Goal: Transaction & Acquisition: Book appointment/travel/reservation

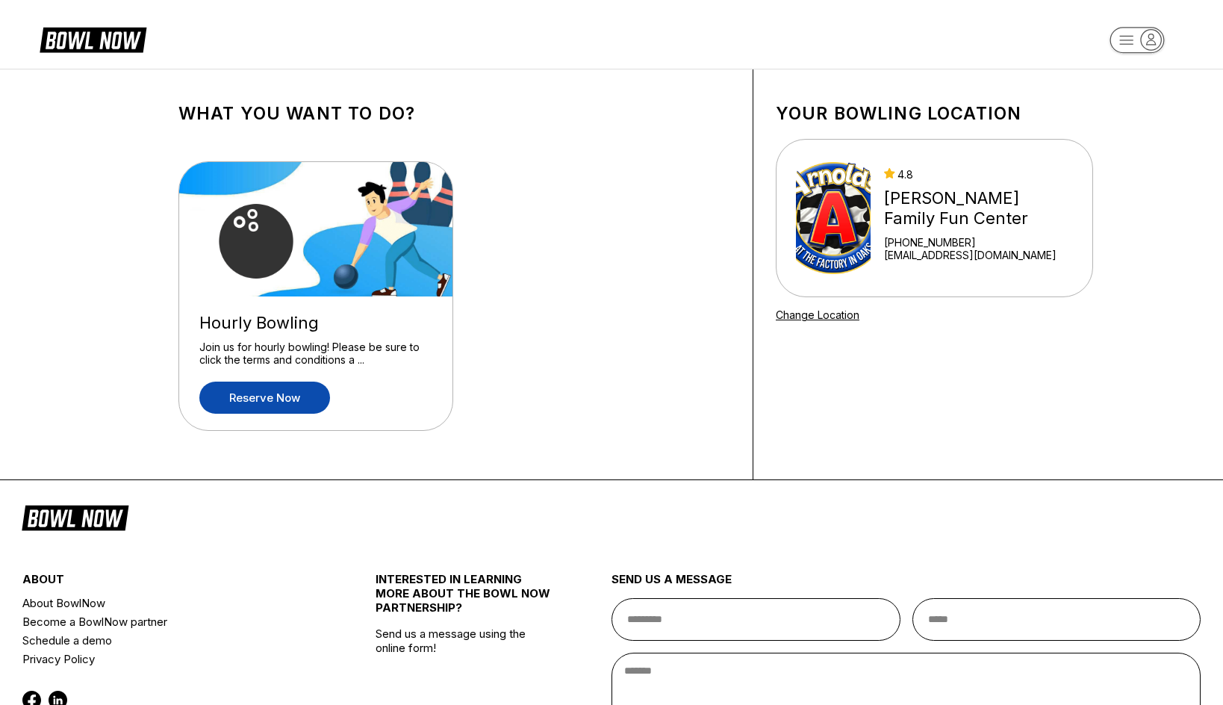
click at [324, 400] on link "Reserve now" at bounding box center [264, 398] width 131 height 32
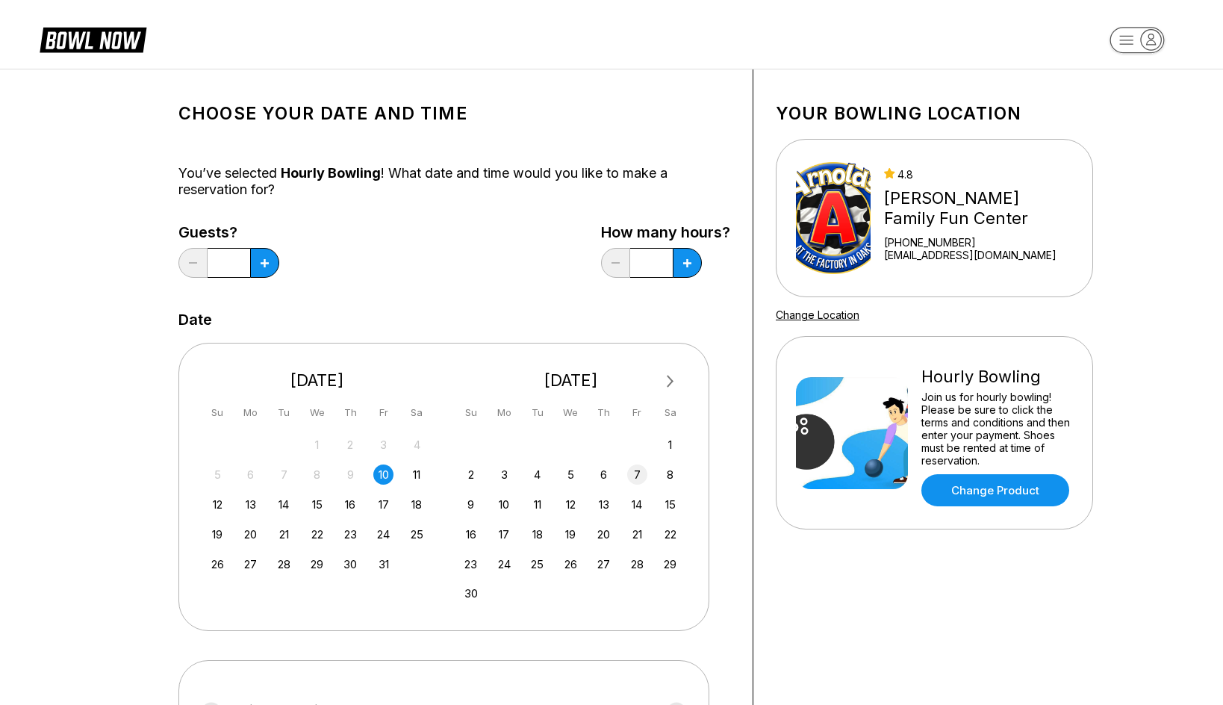
click at [642, 476] on div "7" at bounding box center [637, 474] width 20 height 20
click at [262, 263] on icon at bounding box center [265, 263] width 8 height 8
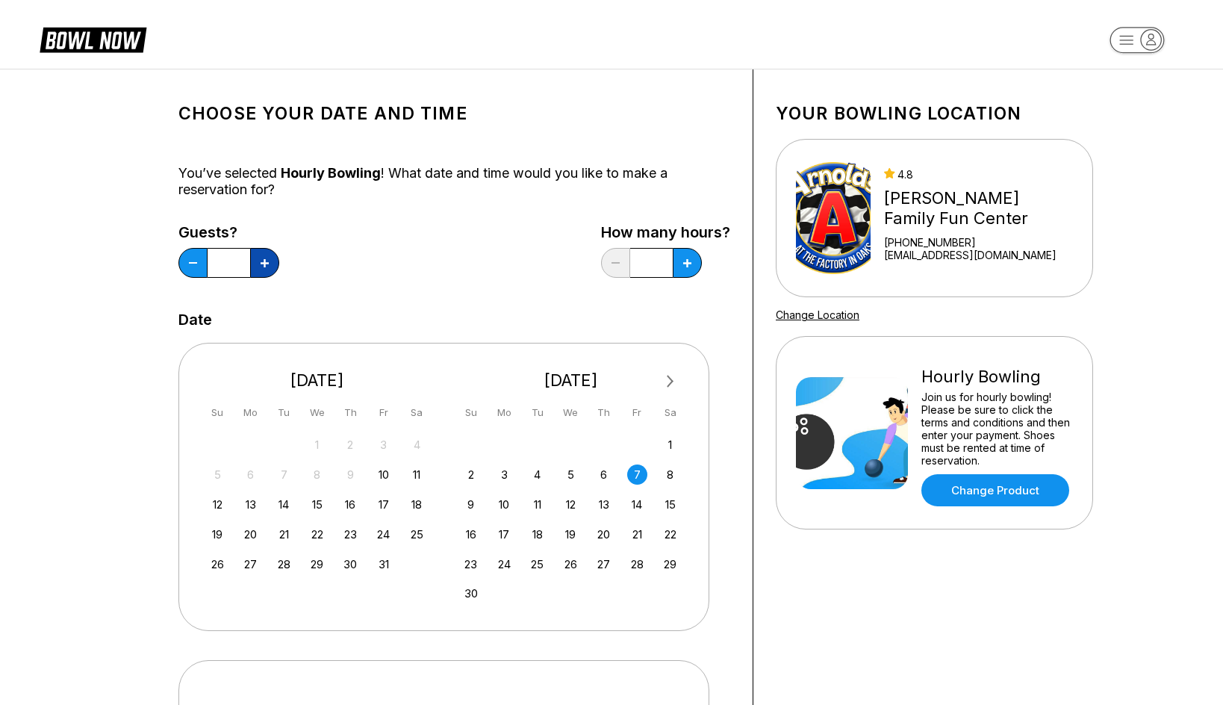
click at [262, 263] on icon at bounding box center [265, 263] width 8 height 8
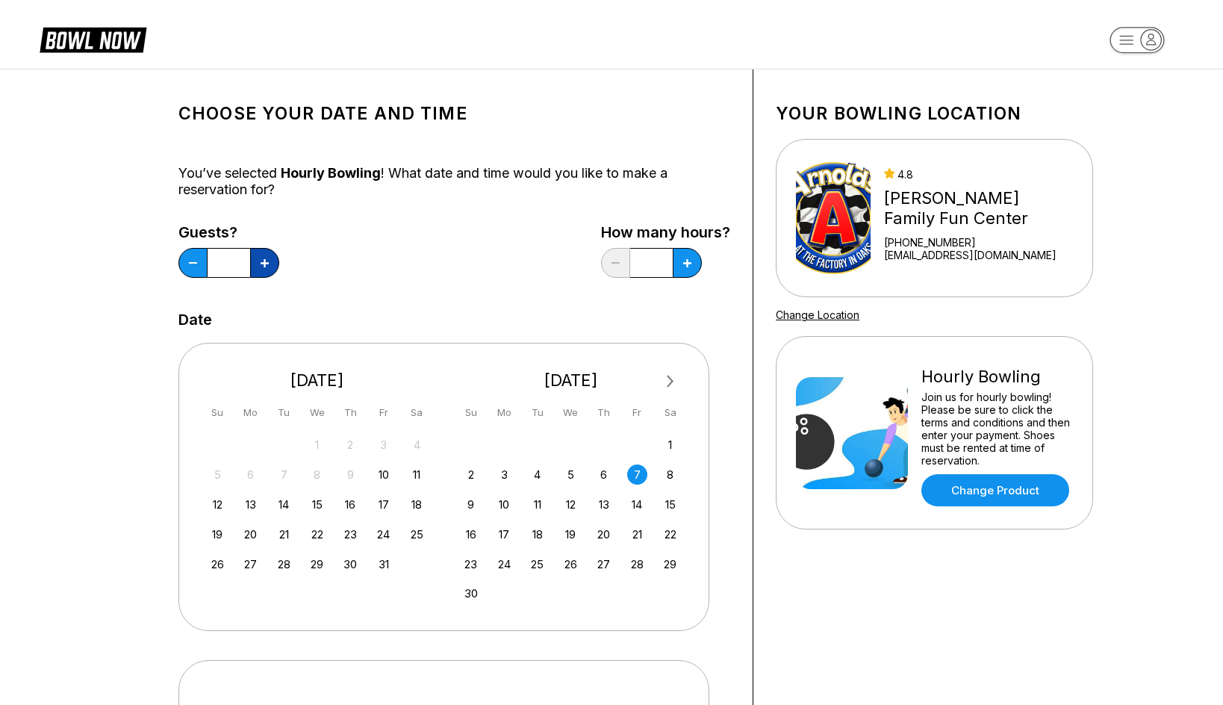
type input "**"
click at [683, 264] on icon at bounding box center [687, 263] width 8 height 8
type input "*"
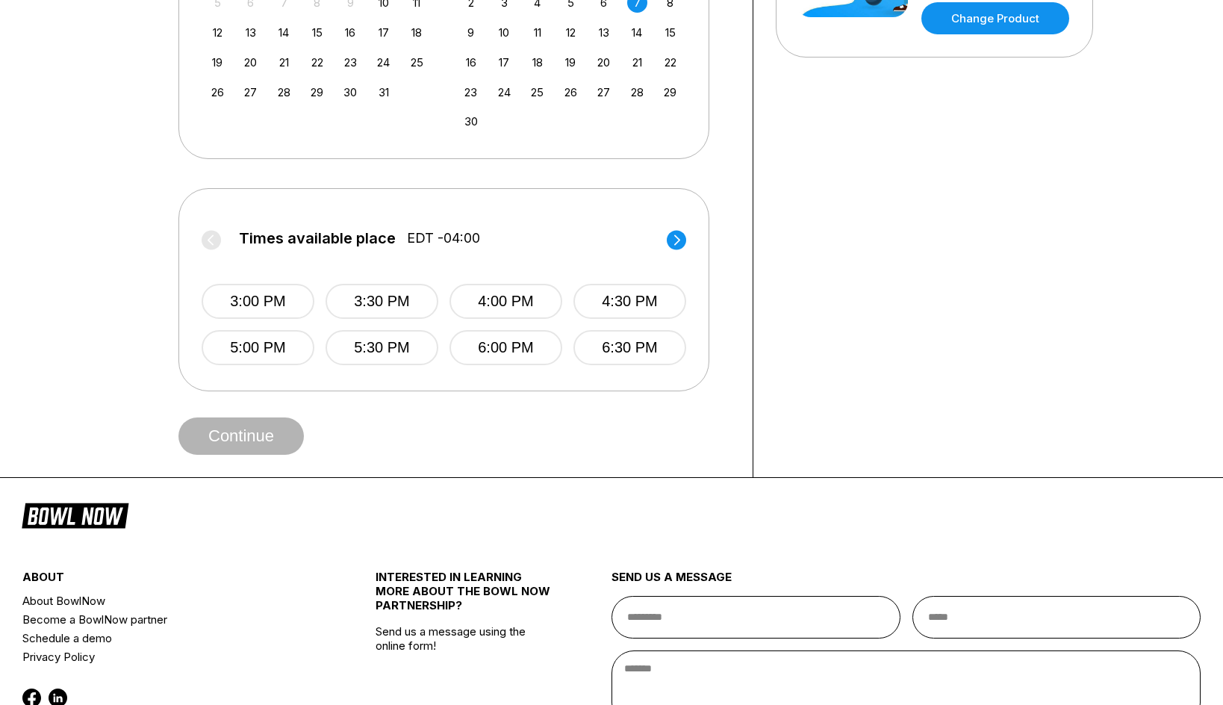
scroll to position [489, 0]
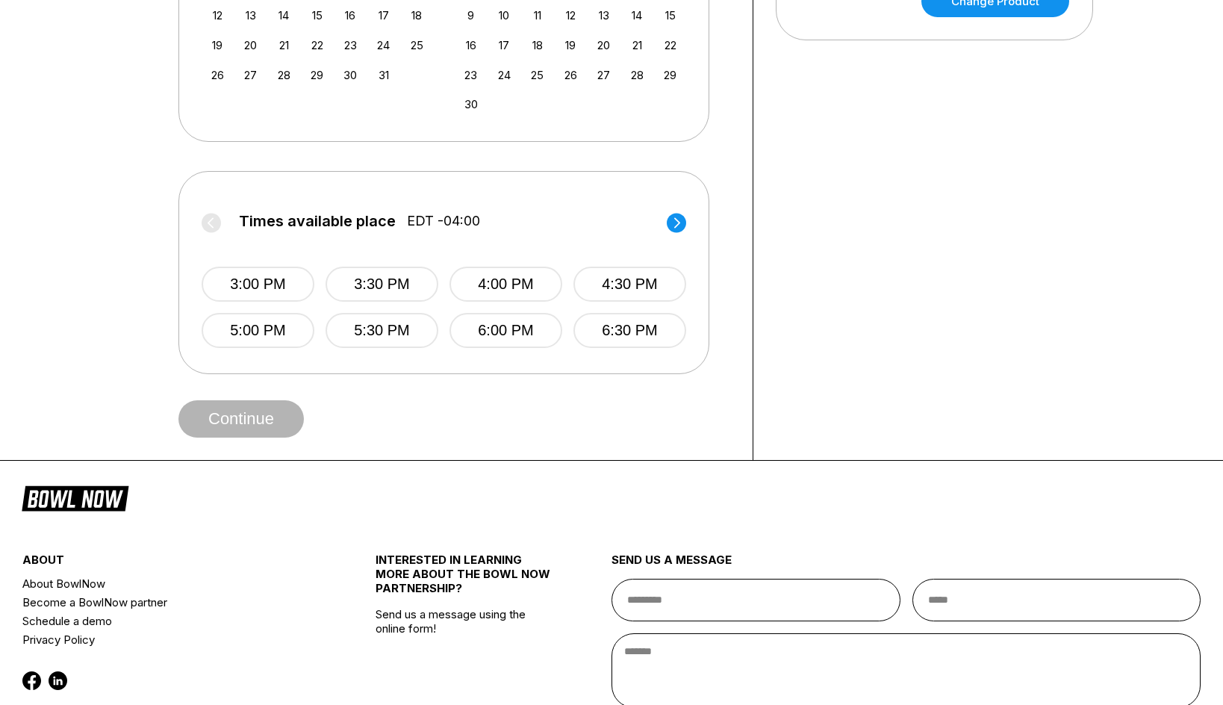
click at [680, 224] on circle at bounding box center [676, 222] width 19 height 19
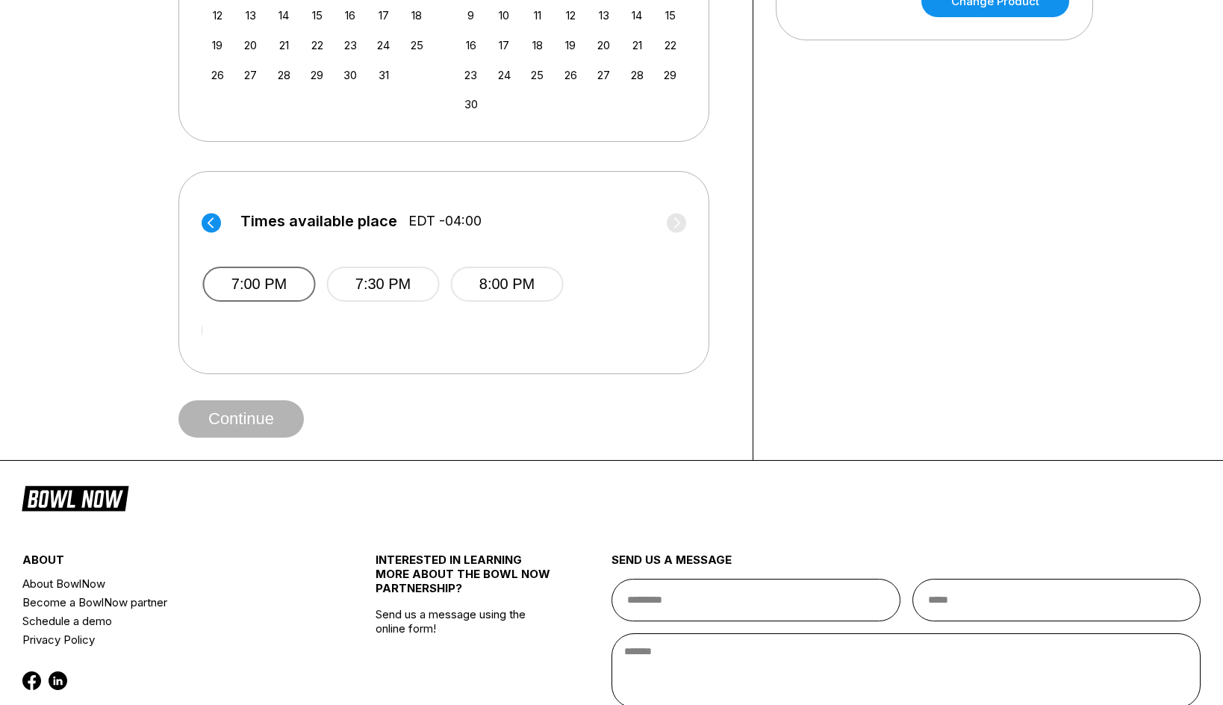
click at [266, 282] on button "7:00 PM" at bounding box center [259, 284] width 113 height 35
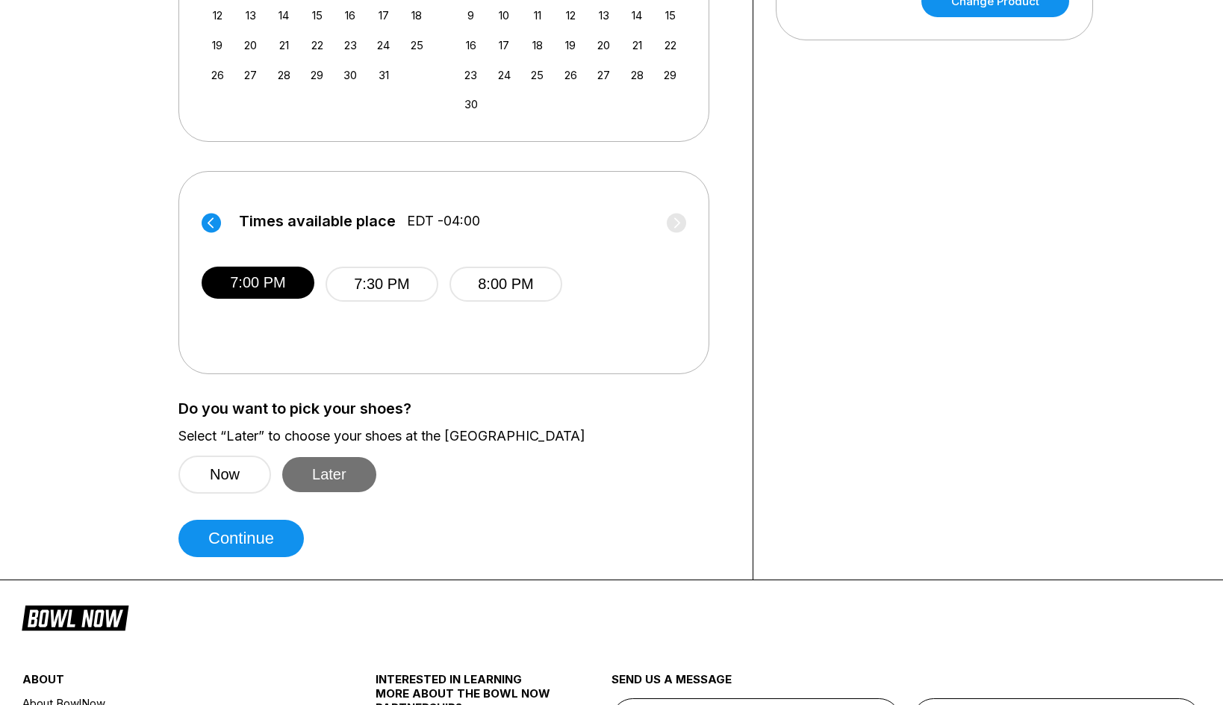
click at [337, 477] on button "Later" at bounding box center [329, 474] width 94 height 35
click at [273, 554] on button "Continue" at bounding box center [240, 538] width 125 height 37
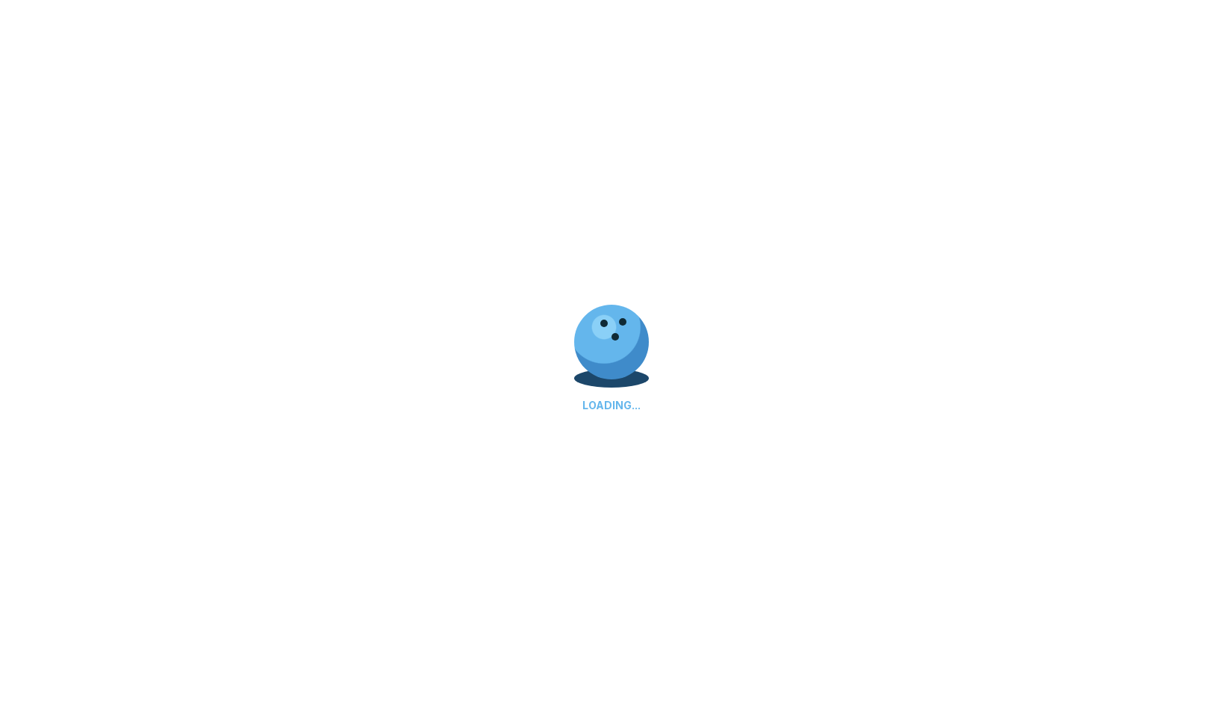
select select "**"
